Goal: Task Accomplishment & Management: Manage account settings

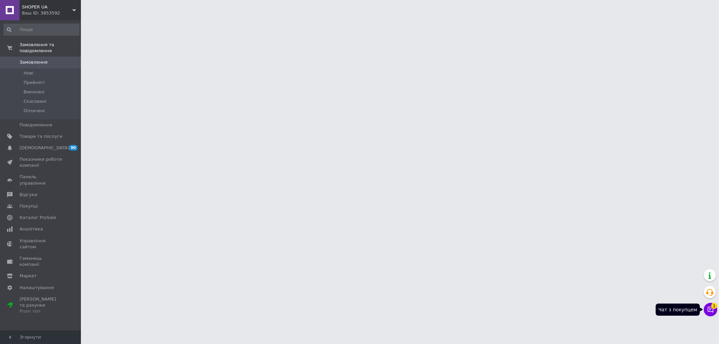
click at [715, 308] on span "1" at bounding box center [714, 306] width 6 height 6
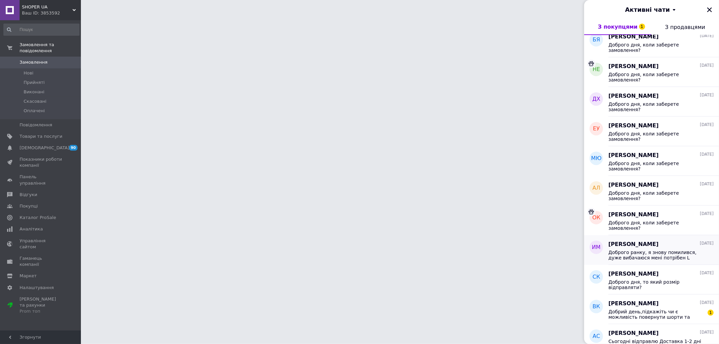
scroll to position [187, 0]
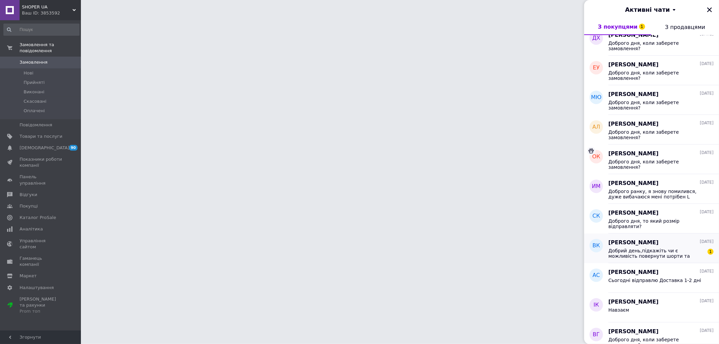
click at [666, 252] on span "Добрий день,підкажіть чи є можливість повернути шорти та взяти на розмір більші?" at bounding box center [656, 253] width 96 height 11
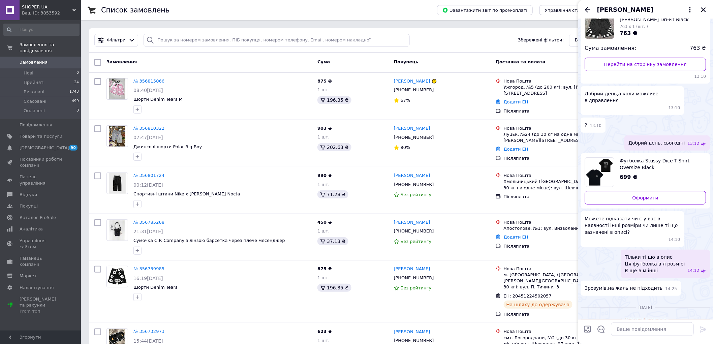
scroll to position [0, 0]
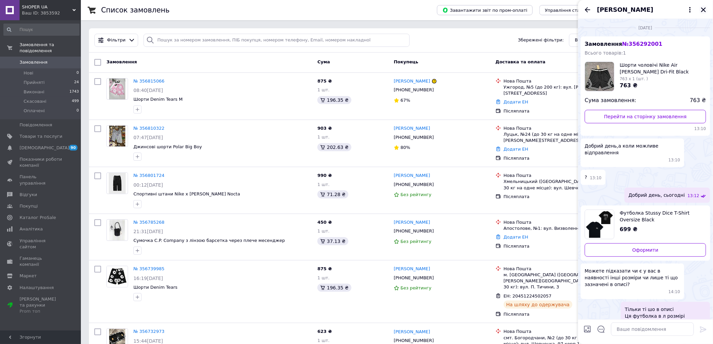
click at [706, 13] on button "Закрити" at bounding box center [704, 10] width 8 height 8
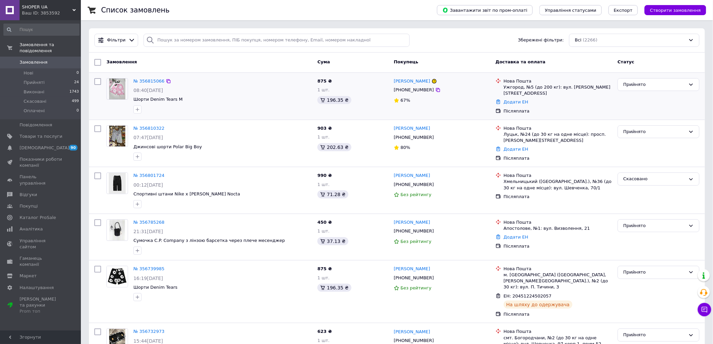
drag, startPoint x: 151, startPoint y: 129, endPoint x: 151, endPoint y: 109, distance: 20.2
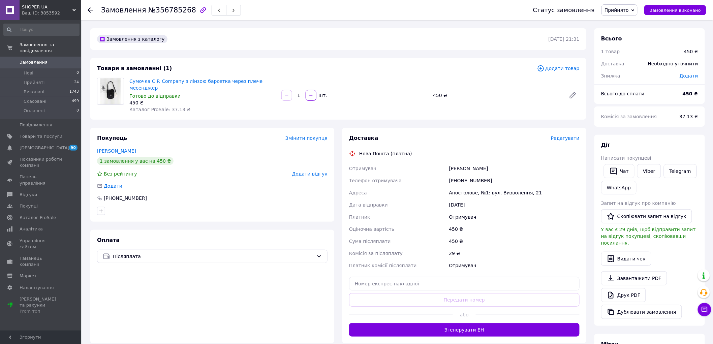
click at [493, 332] on div "Доставка Редагувати Нова Пошта (платна) Отримувач Воленюк Тетяна Телефон отриму…" at bounding box center [464, 236] width 244 height 216
click at [491, 329] on button "Згенерувати ЕН" at bounding box center [464, 329] width 231 height 13
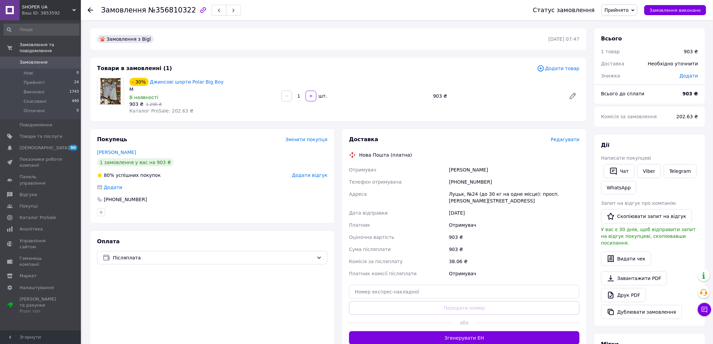
click at [449, 334] on button "Згенерувати ЕН" at bounding box center [464, 337] width 231 height 13
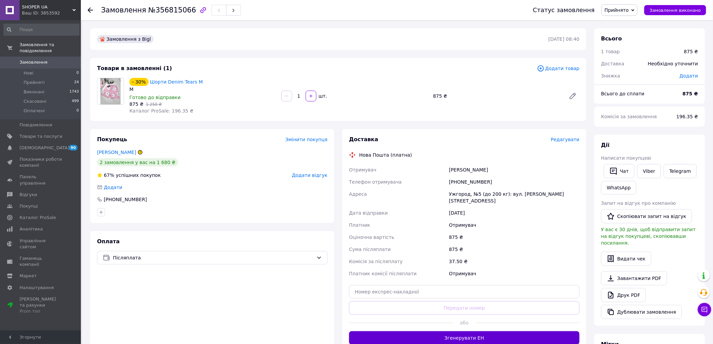
click at [407, 331] on button "Згенерувати ЕН" at bounding box center [464, 337] width 231 height 13
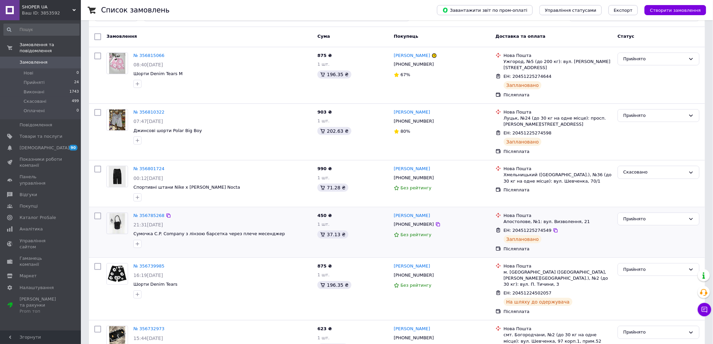
scroll to position [37, 0]
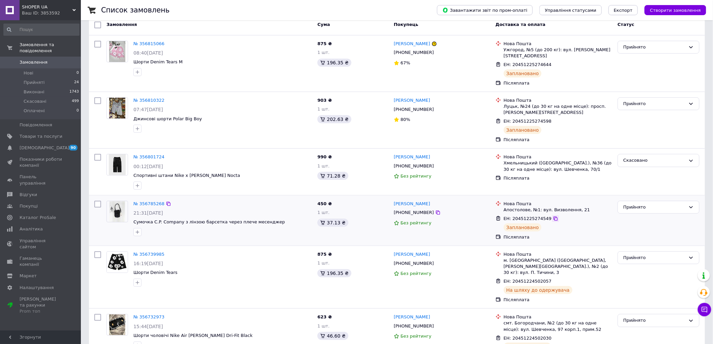
click at [554, 217] on icon at bounding box center [556, 219] width 4 height 4
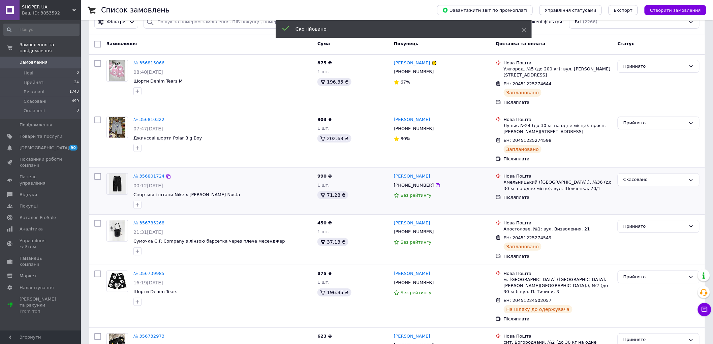
scroll to position [0, 0]
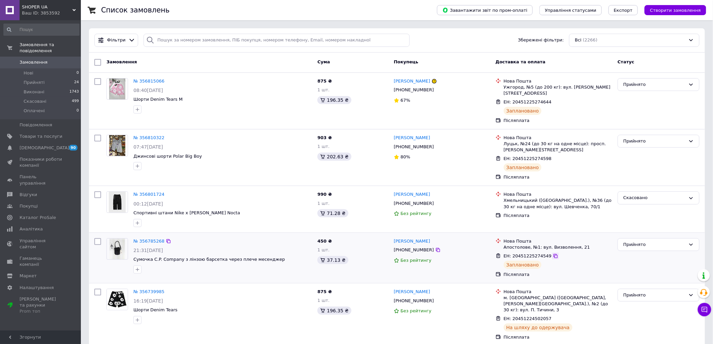
click at [553, 253] on icon at bounding box center [555, 255] width 5 height 5
click at [553, 156] on icon at bounding box center [555, 158] width 5 height 5
click at [554, 157] on icon at bounding box center [556, 159] width 4 height 4
click at [553, 99] on icon at bounding box center [555, 101] width 5 height 5
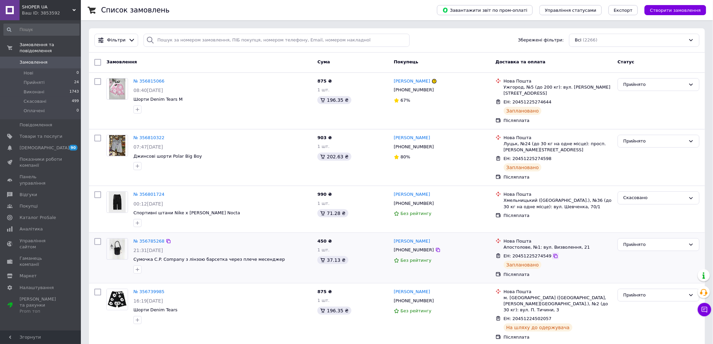
click at [553, 253] on icon at bounding box center [555, 255] width 5 height 5
click at [553, 156] on icon at bounding box center [555, 158] width 5 height 5
click at [554, 100] on icon at bounding box center [556, 102] width 4 height 4
